Goal: Task Accomplishment & Management: Use online tool/utility

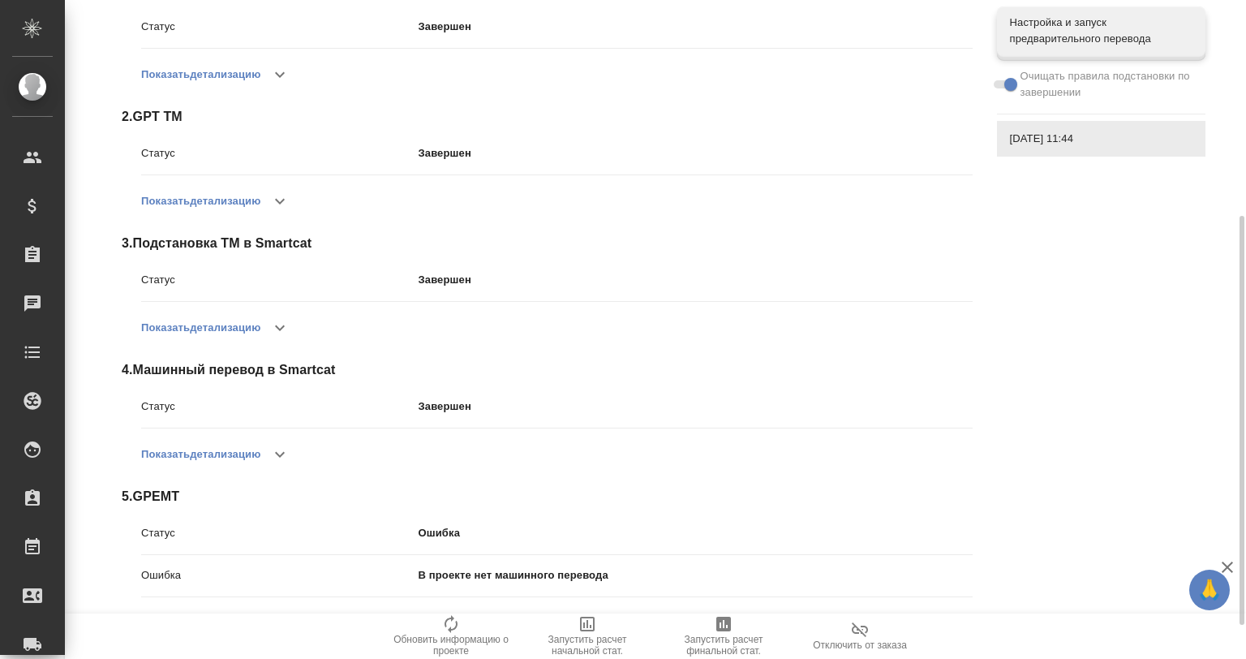
scroll to position [401, 0]
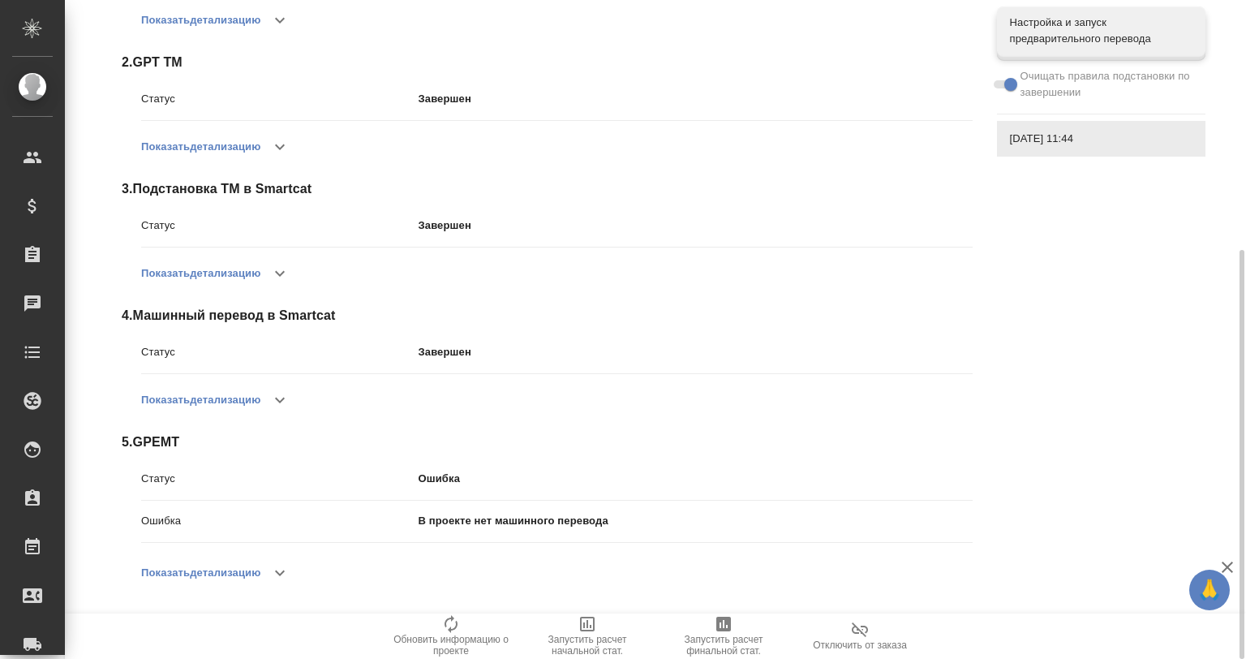
drag, startPoint x: 284, startPoint y: 570, endPoint x: 334, endPoint y: 522, distance: 69.4
click at [284, 571] on icon "button" at bounding box center [279, 572] width 19 height 19
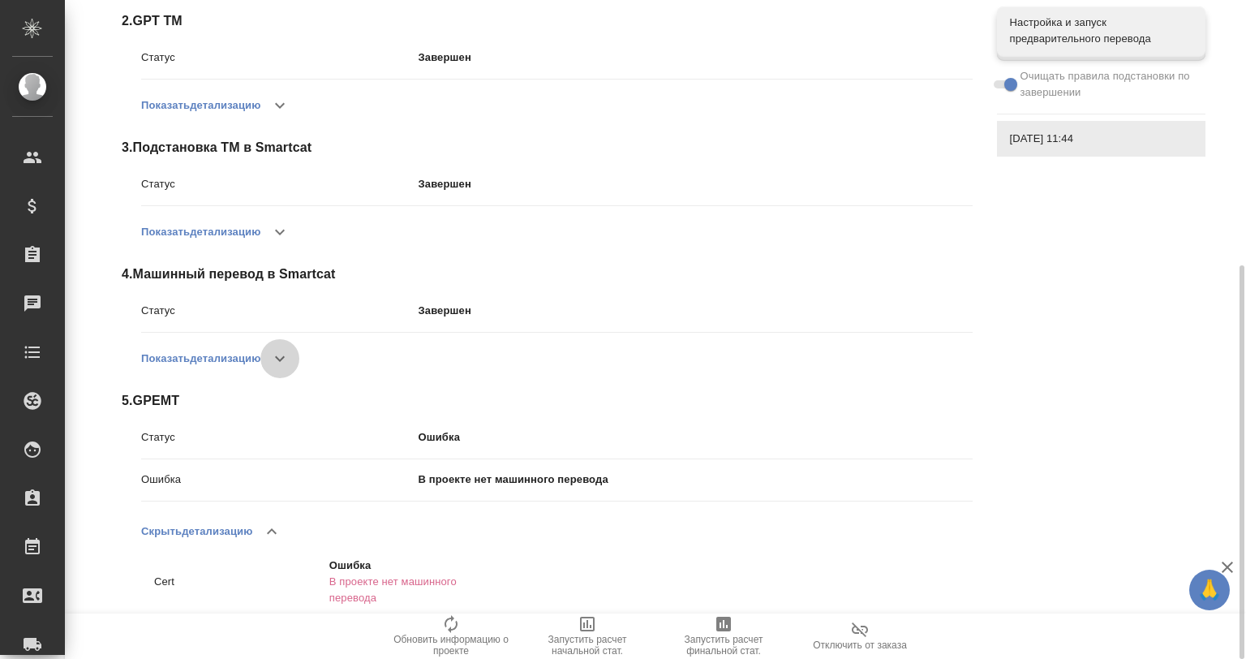
click at [264, 356] on button "button" at bounding box center [279, 358] width 39 height 39
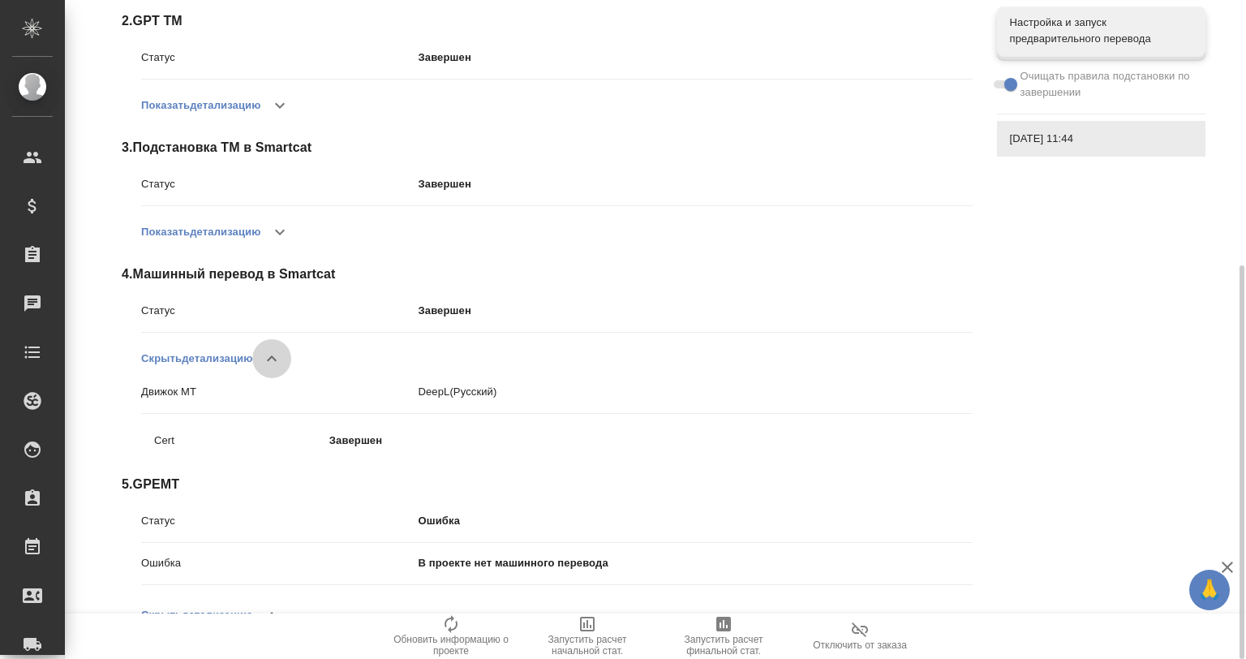
click at [273, 354] on icon "button" at bounding box center [271, 358] width 19 height 19
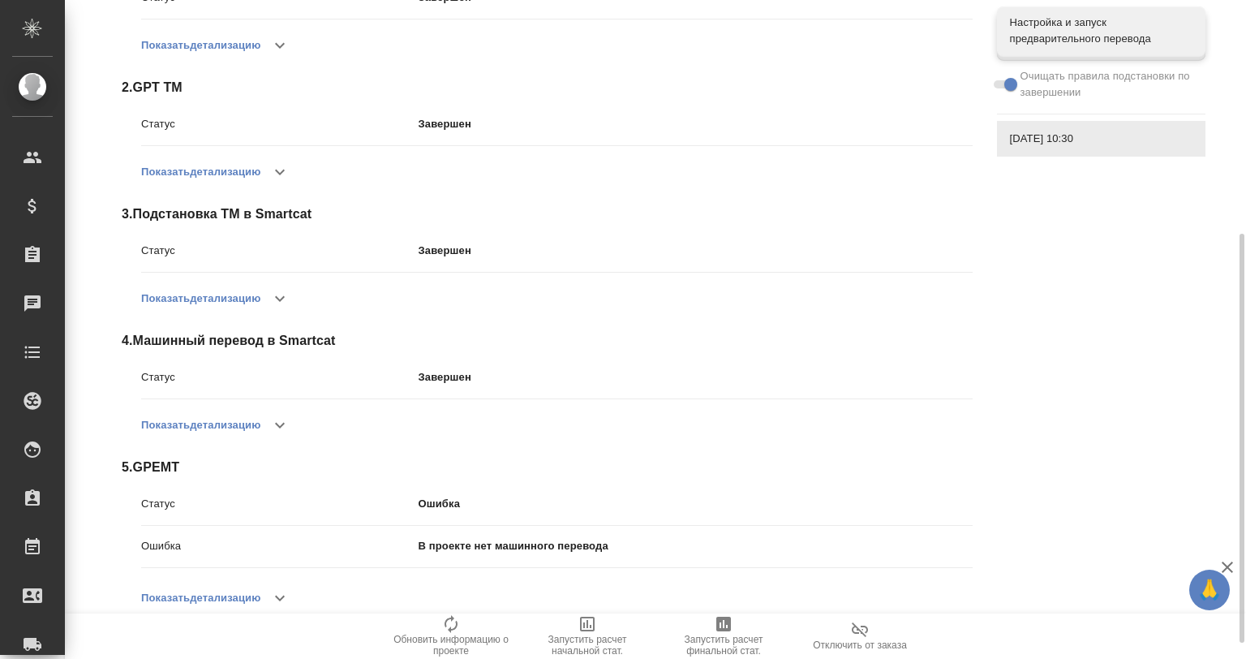
scroll to position [401, 0]
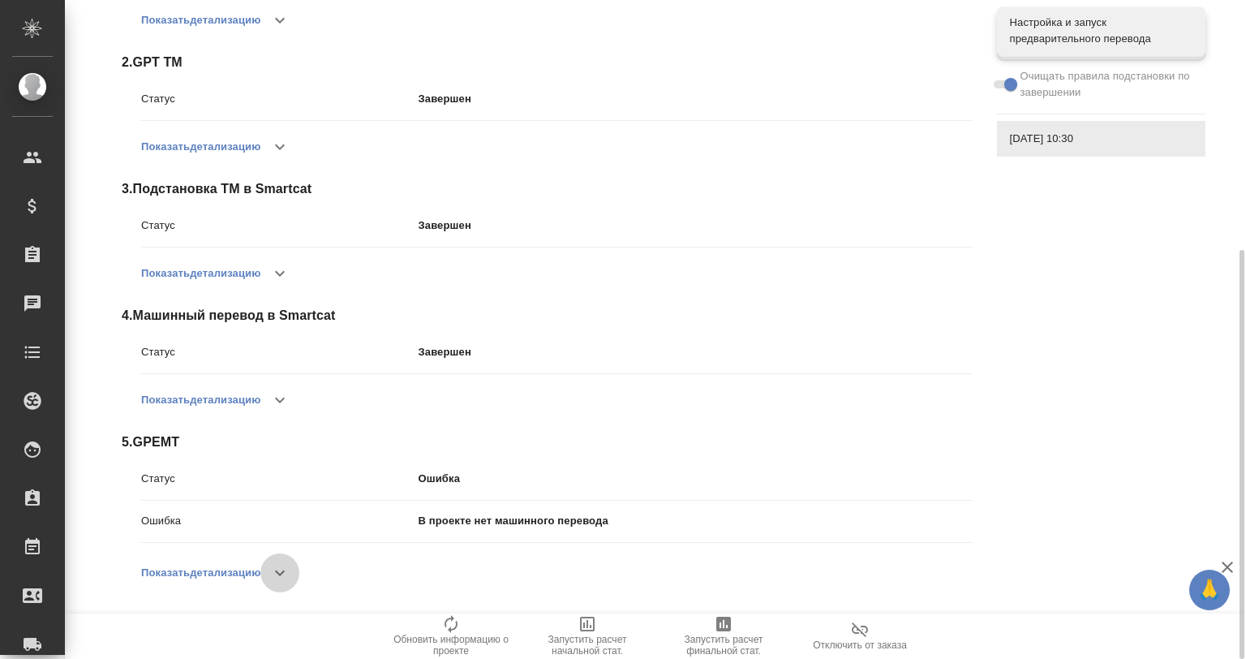
click at [282, 570] on icon "button" at bounding box center [279, 572] width 19 height 19
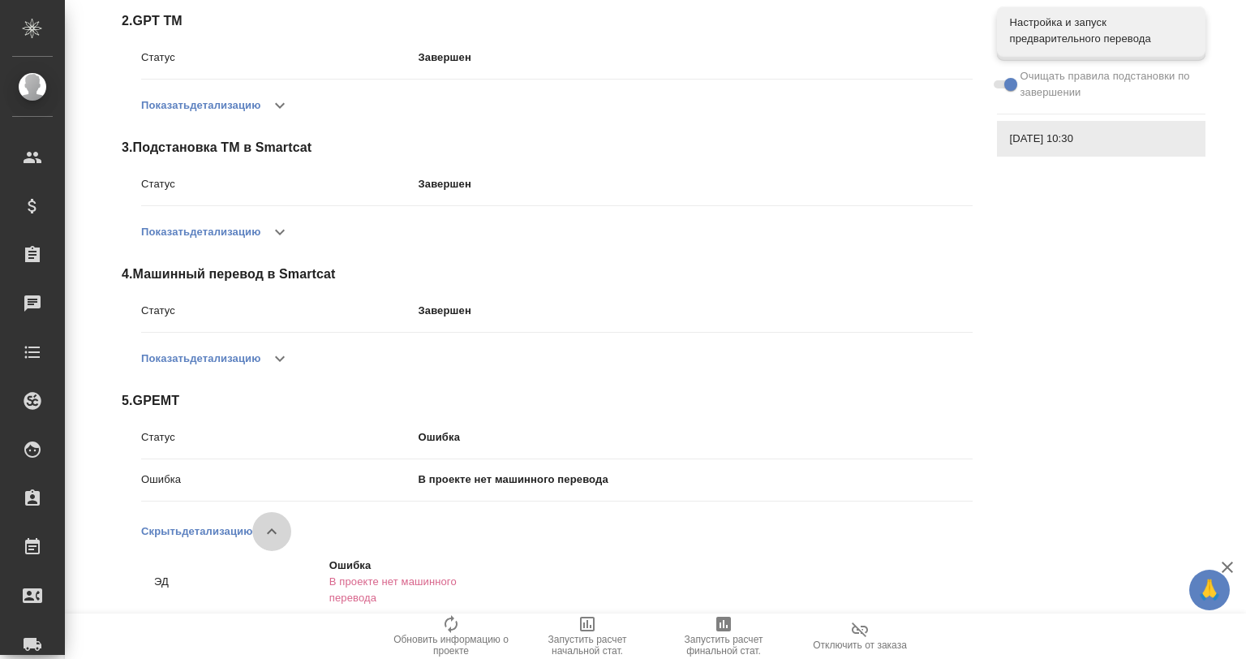
click at [270, 533] on icon "button" at bounding box center [271, 531] width 19 height 19
click at [286, 360] on icon "button" at bounding box center [279, 358] width 19 height 19
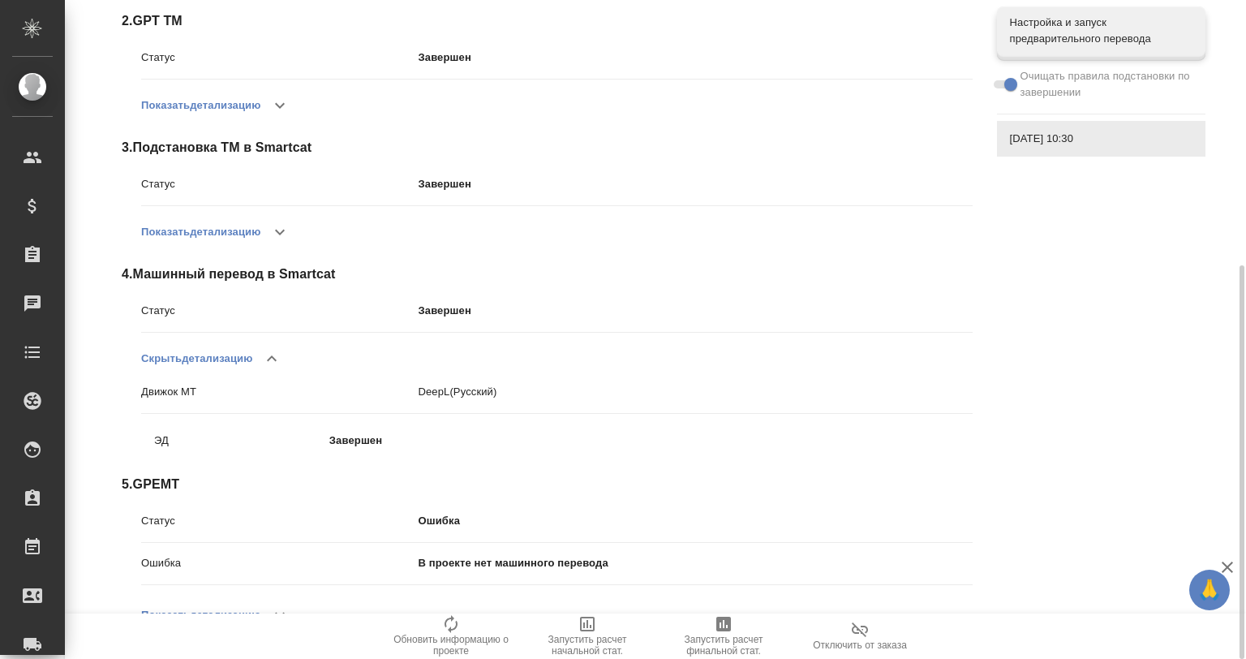
click at [286, 360] on button "button" at bounding box center [271, 358] width 39 height 39
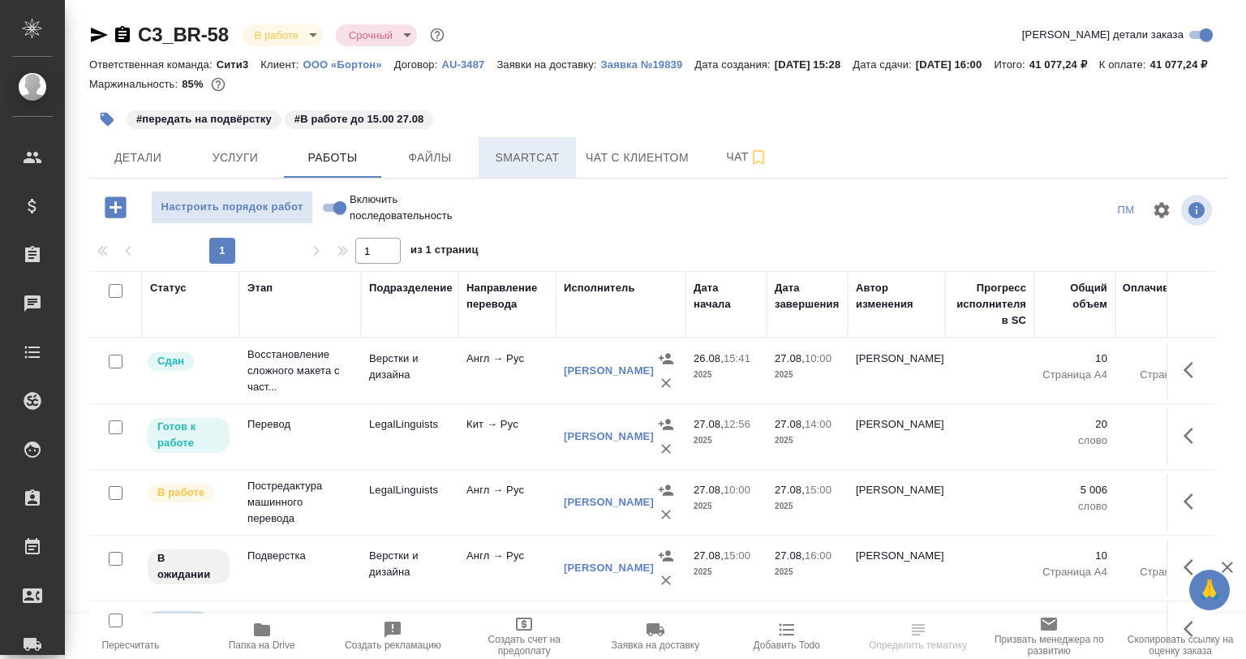
click at [542, 168] on span "Smartcat" at bounding box center [527, 158] width 78 height 20
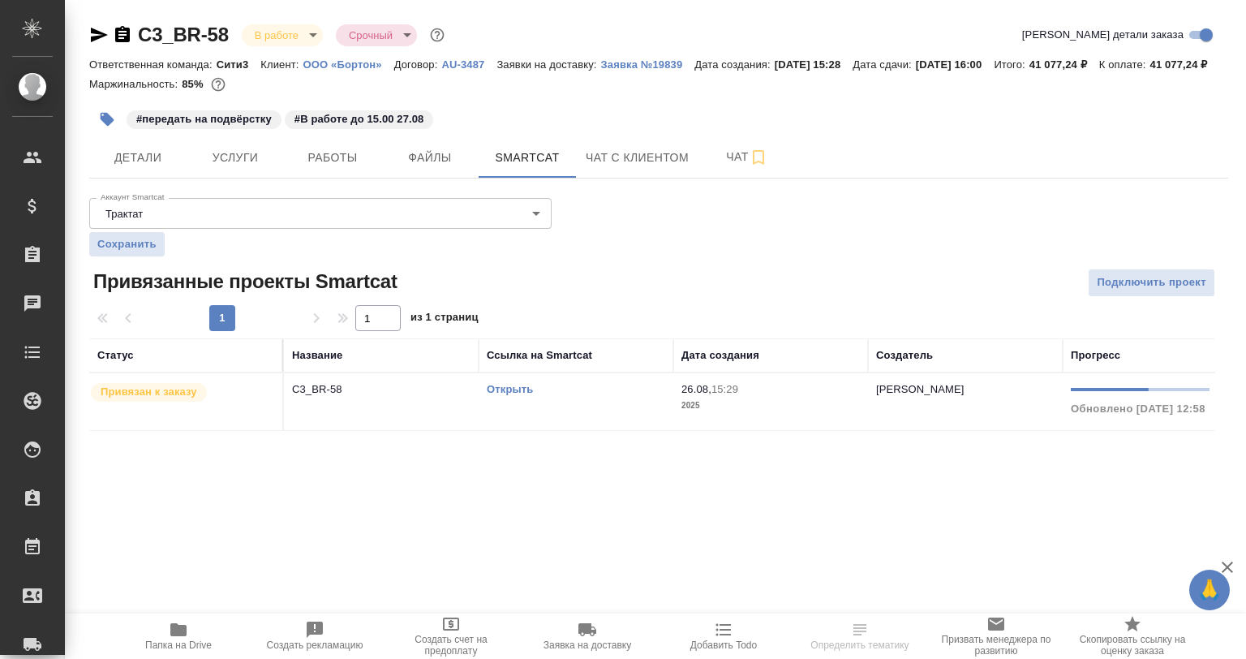
click at [406, 417] on td "C3_BR-58" at bounding box center [381, 401] width 195 height 57
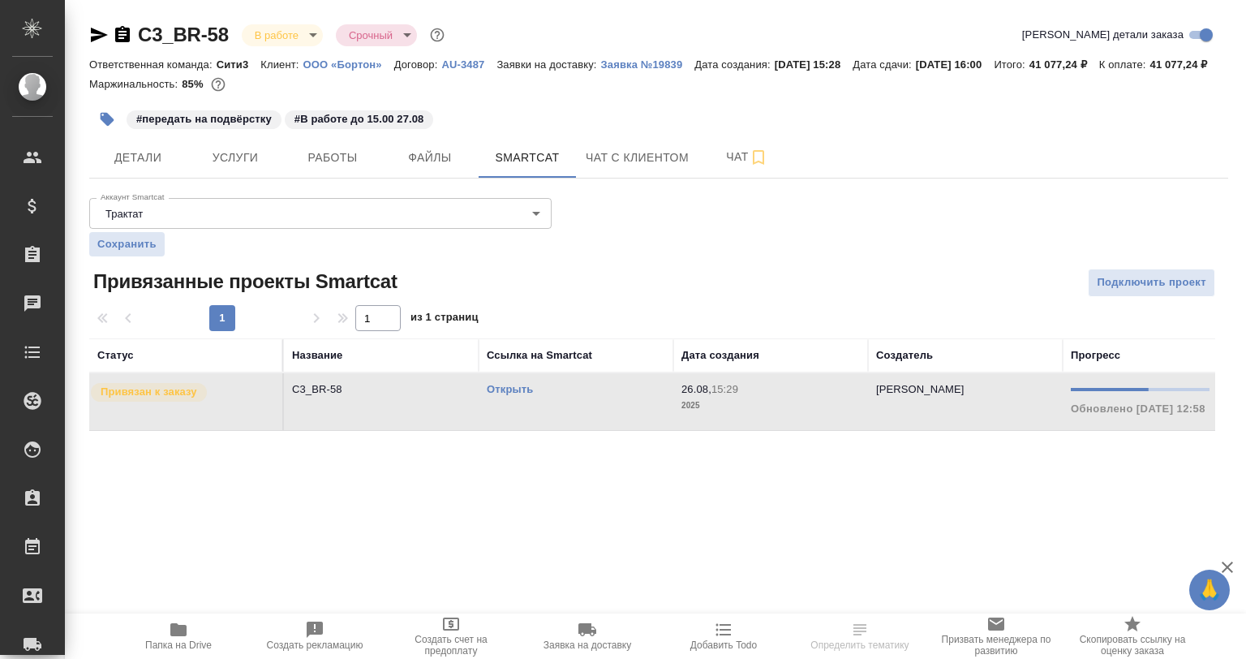
click at [406, 417] on td "C3_BR-58" at bounding box center [381, 401] width 195 height 57
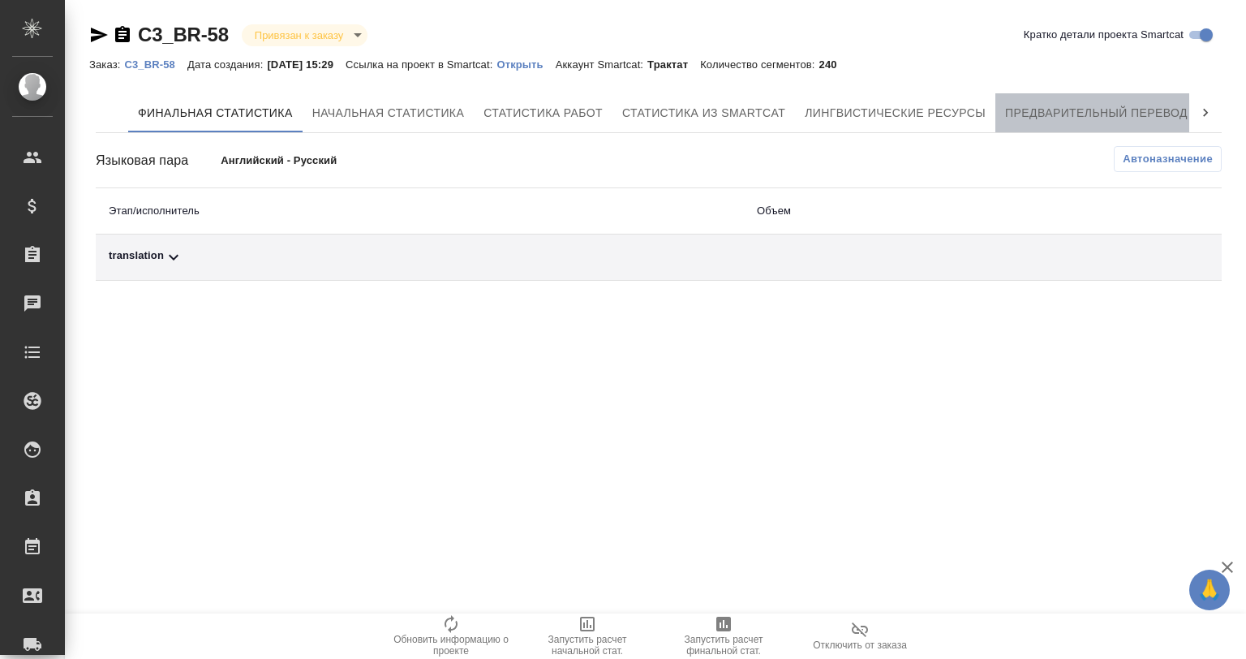
click at [1091, 99] on button "Предварительный перевод" at bounding box center [1096, 112] width 202 height 39
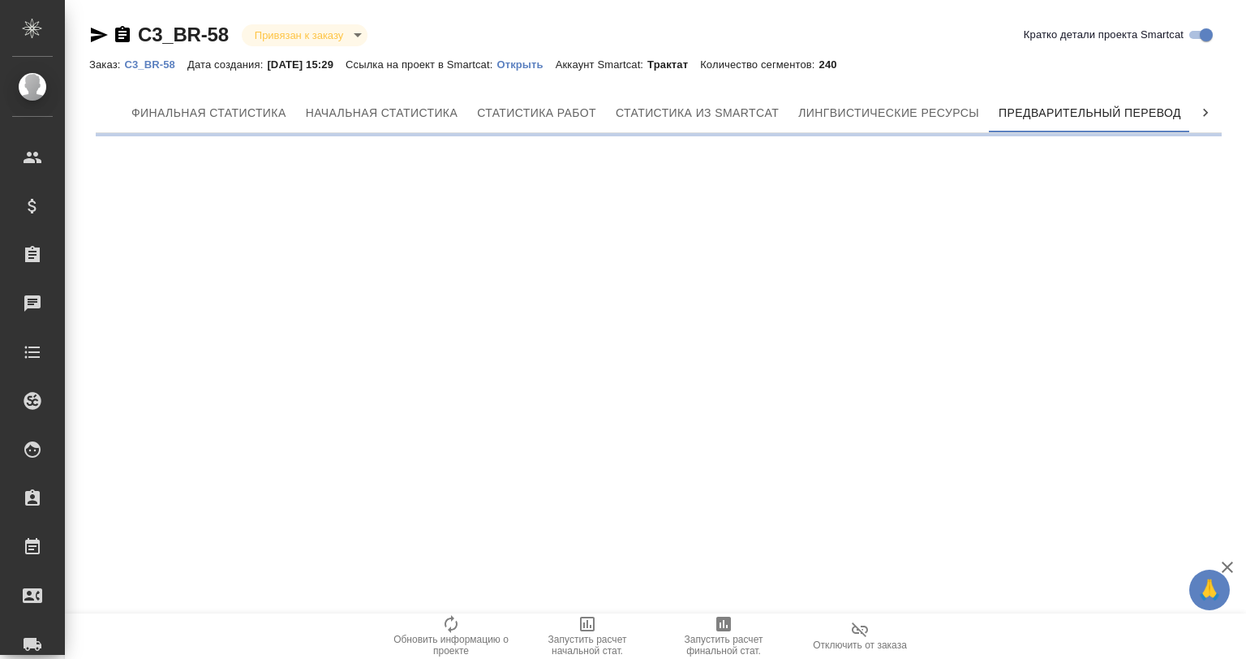
scroll to position [0, 7]
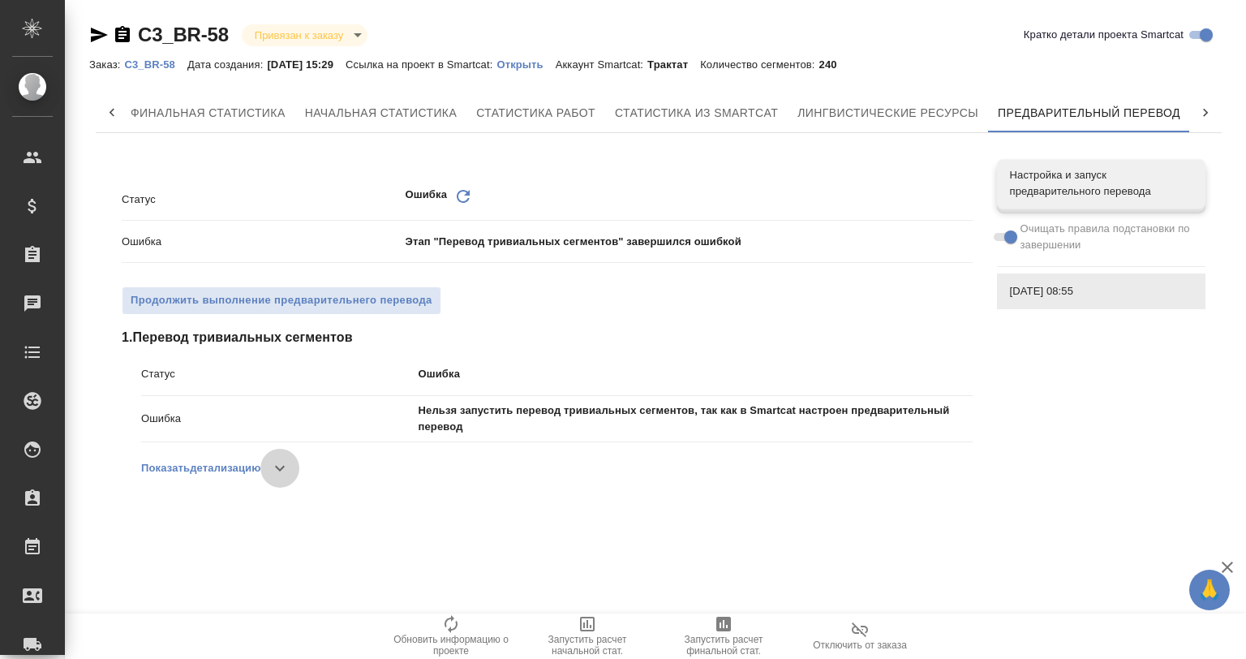
click at [268, 459] on button "button" at bounding box center [279, 468] width 39 height 39
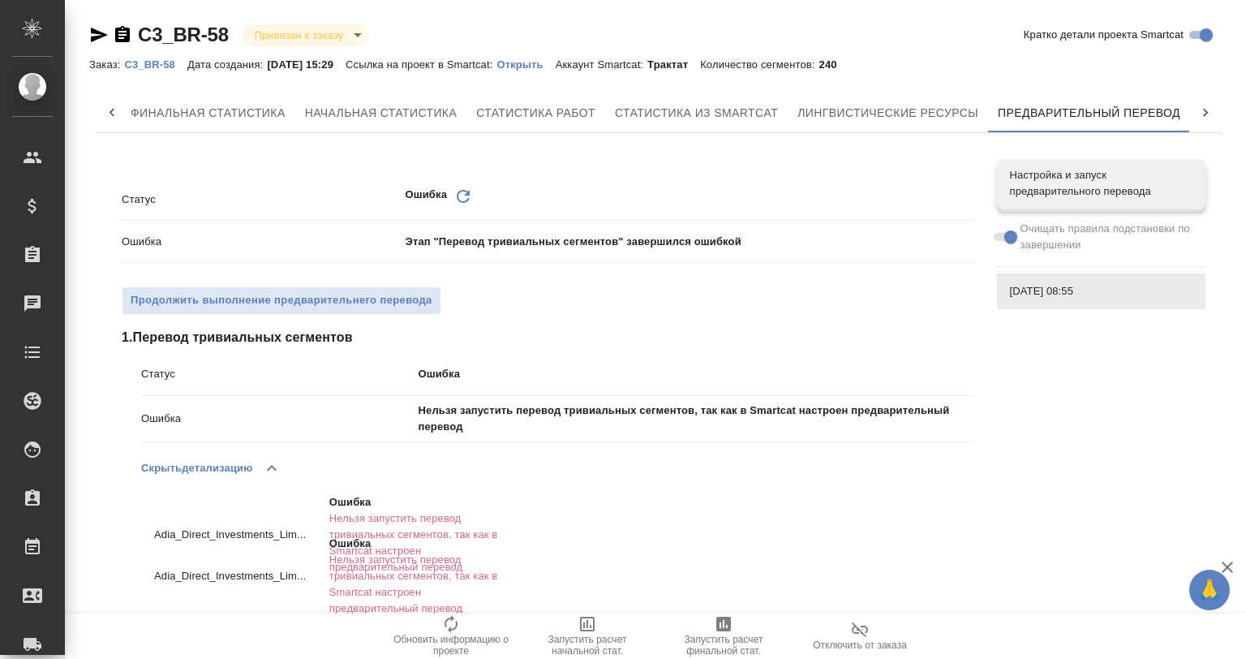
click at [260, 474] on button "button" at bounding box center [271, 468] width 39 height 39
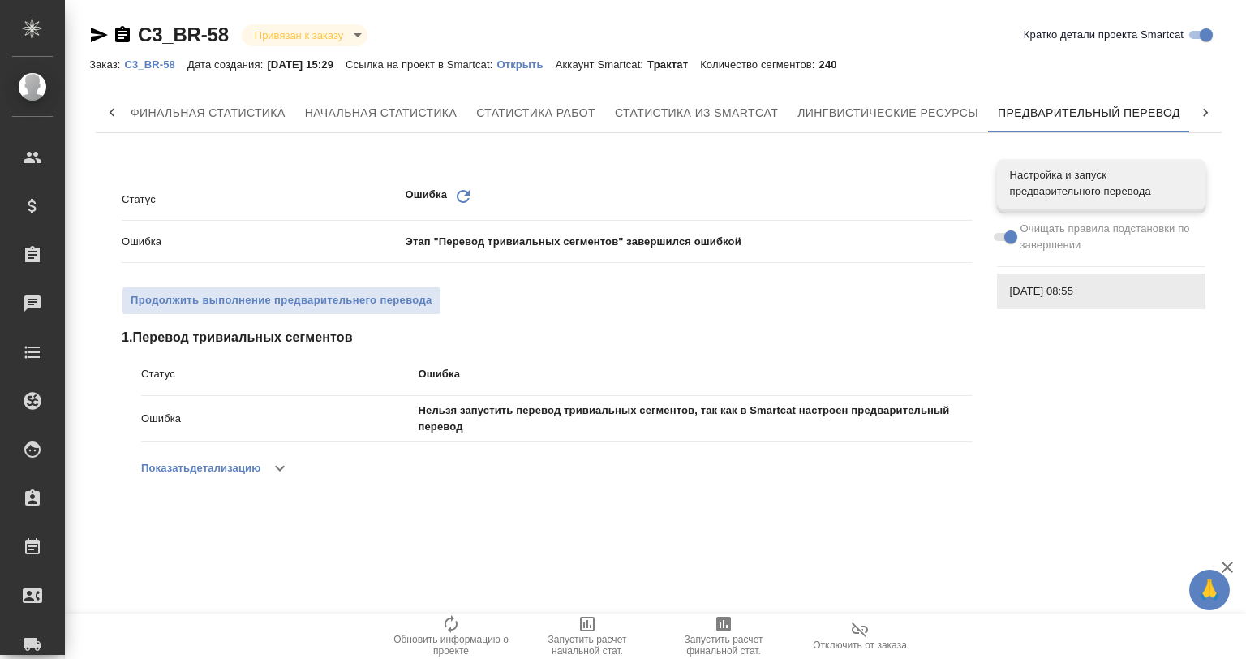
click at [91, 23] on div "C3_BR-58 Привязан к заказу linkedToOrder" at bounding box center [228, 35] width 278 height 26
click at [87, 28] on div "C3_BR-58 Привязан к заказу linkedToOrder Кратко детали проекта Smartcat Заказ: …" at bounding box center [658, 277] width 1157 height 555
click at [97, 34] on icon "button" at bounding box center [98, 34] width 19 height 19
click at [924, 97] on button "Лингвистические ресурсы" at bounding box center [888, 112] width 200 height 39
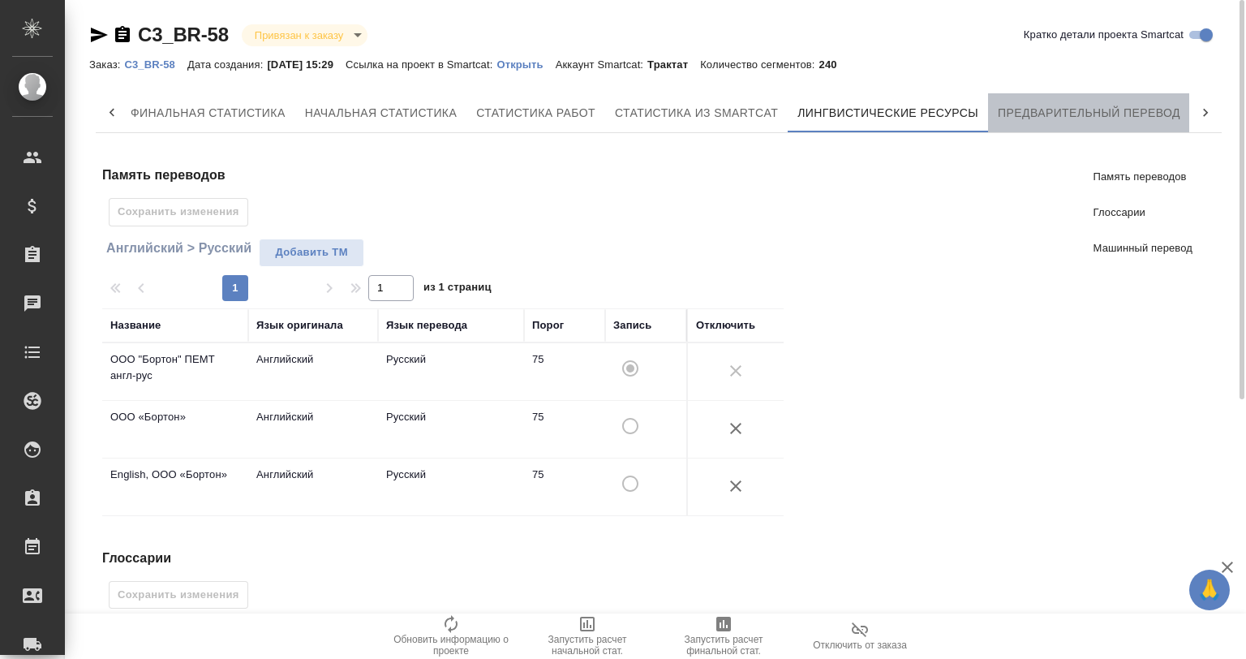
click at [1032, 106] on span "Предварительный перевод" at bounding box center [1089, 113] width 182 height 20
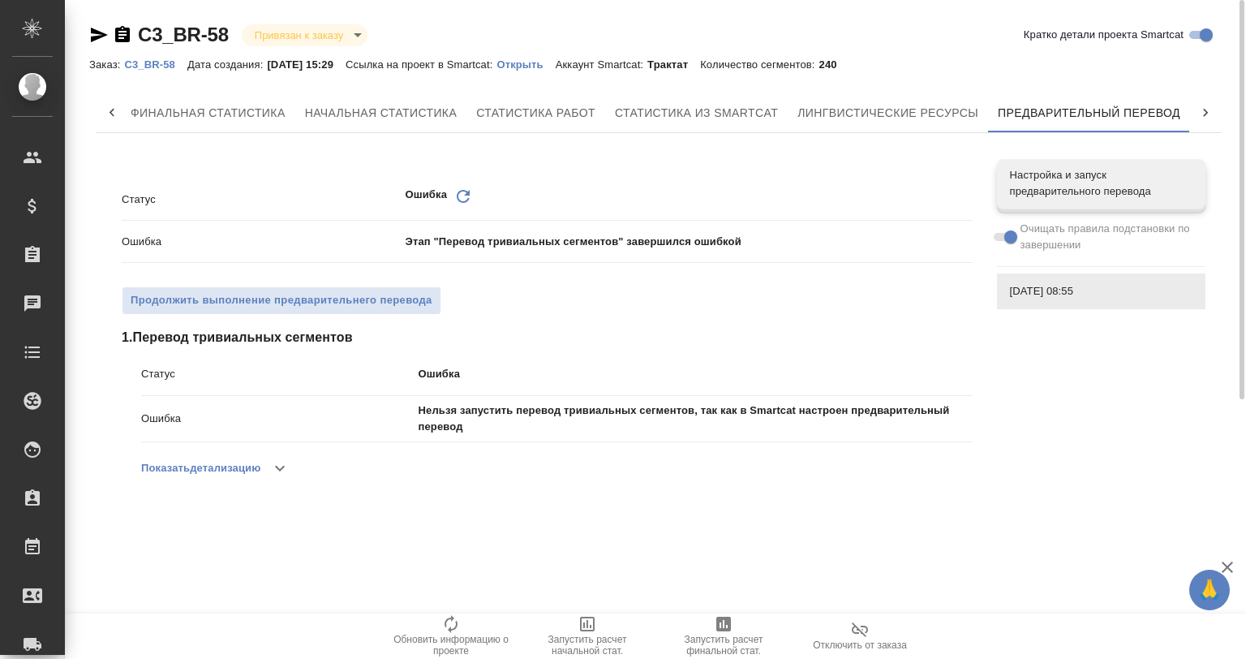
click at [535, 58] on link "Открыть" at bounding box center [525, 64] width 58 height 14
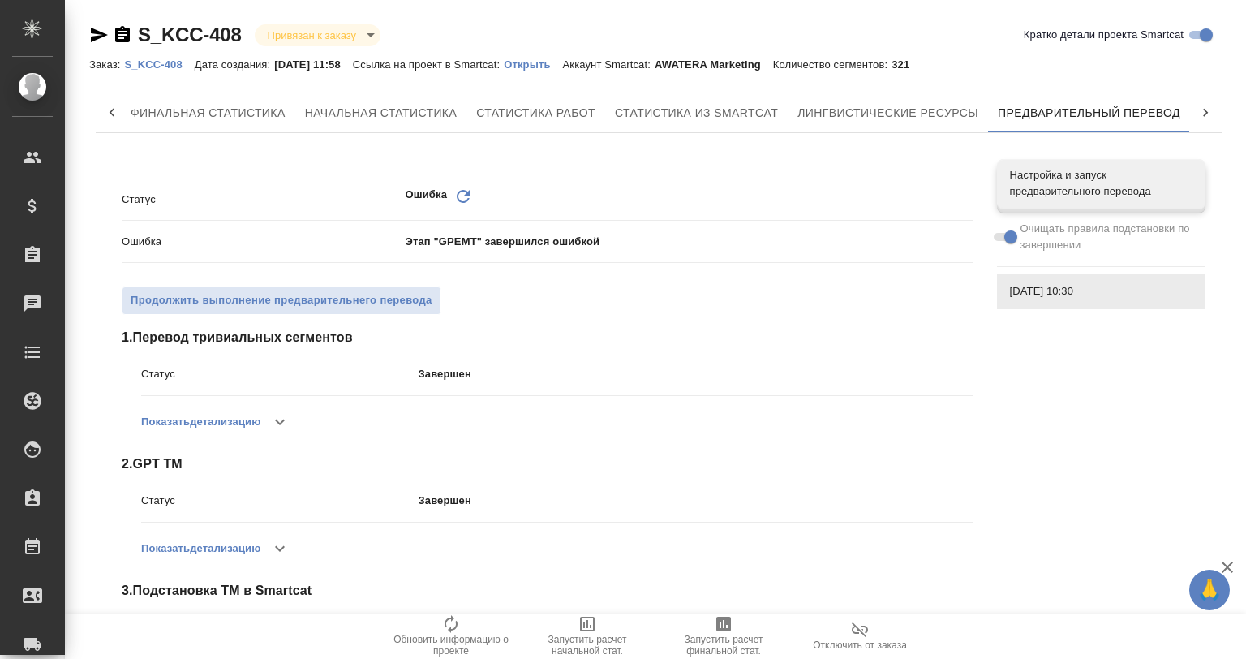
click at [98, 32] on icon "button" at bounding box center [99, 35] width 17 height 15
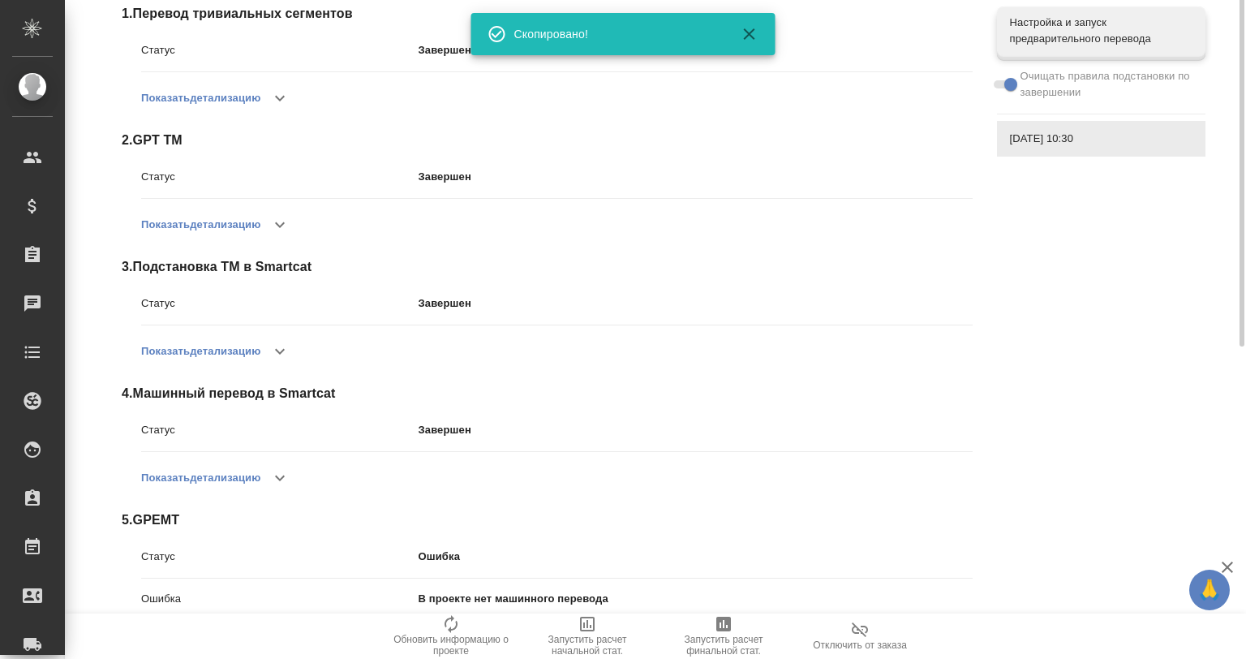
scroll to position [401, 0]
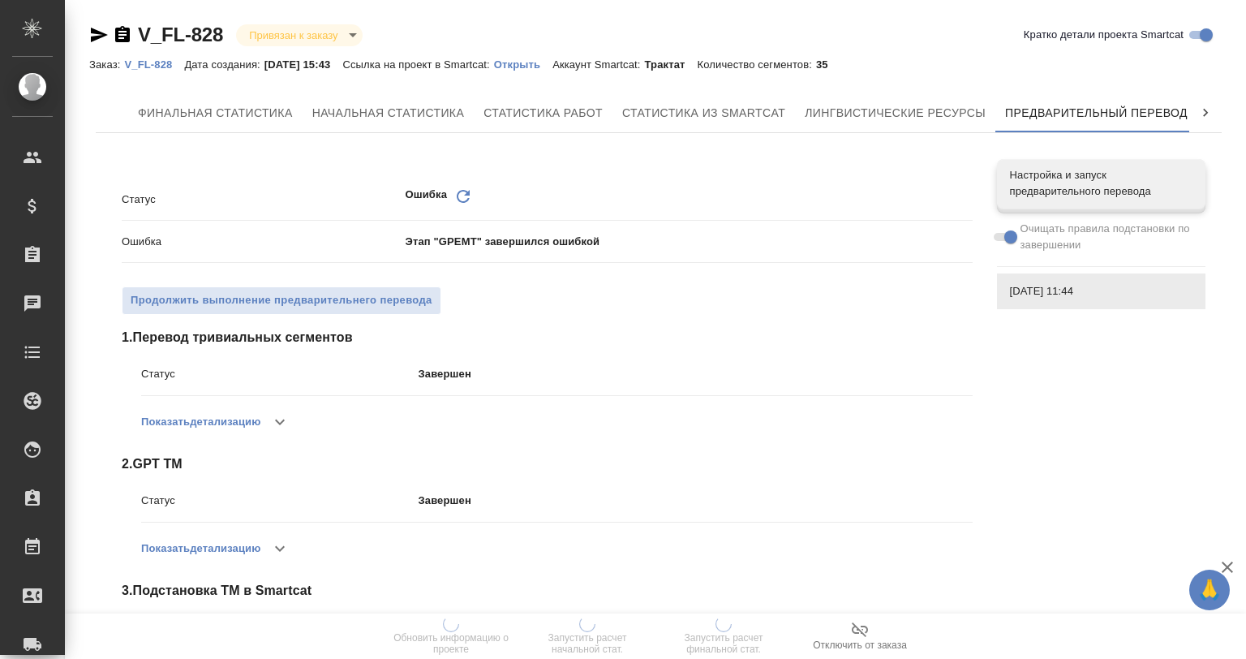
scroll to position [0, 7]
click at [88, 31] on div "V_FL-828 Привязан к заказу linkedToOrder Кратко детали проекта Smartcat Заказ: …" at bounding box center [658, 530] width 1157 height 1061
click at [88, 30] on div "V_FL-828 Привязан к заказу linkedToOrder Кратко детали проекта Smartcat Заказ: …" at bounding box center [658, 530] width 1157 height 1061
click at [92, 36] on icon "button" at bounding box center [99, 35] width 17 height 15
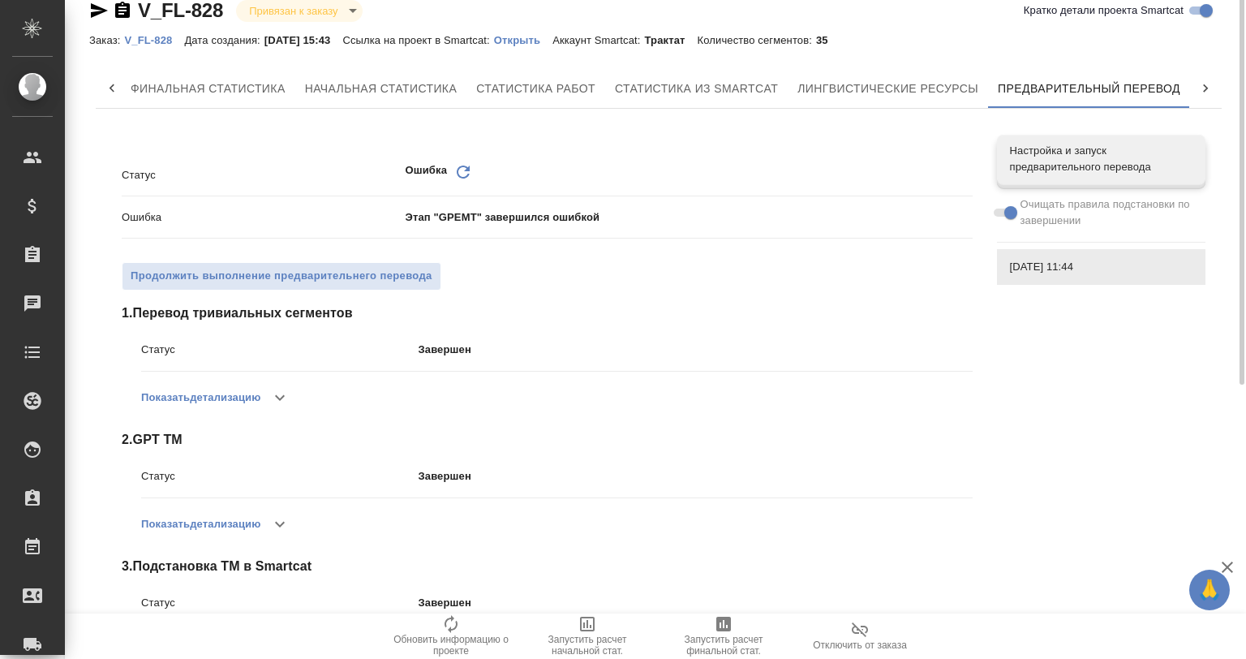
scroll to position [0, 0]
